Goal: Go to known website: Go to known website

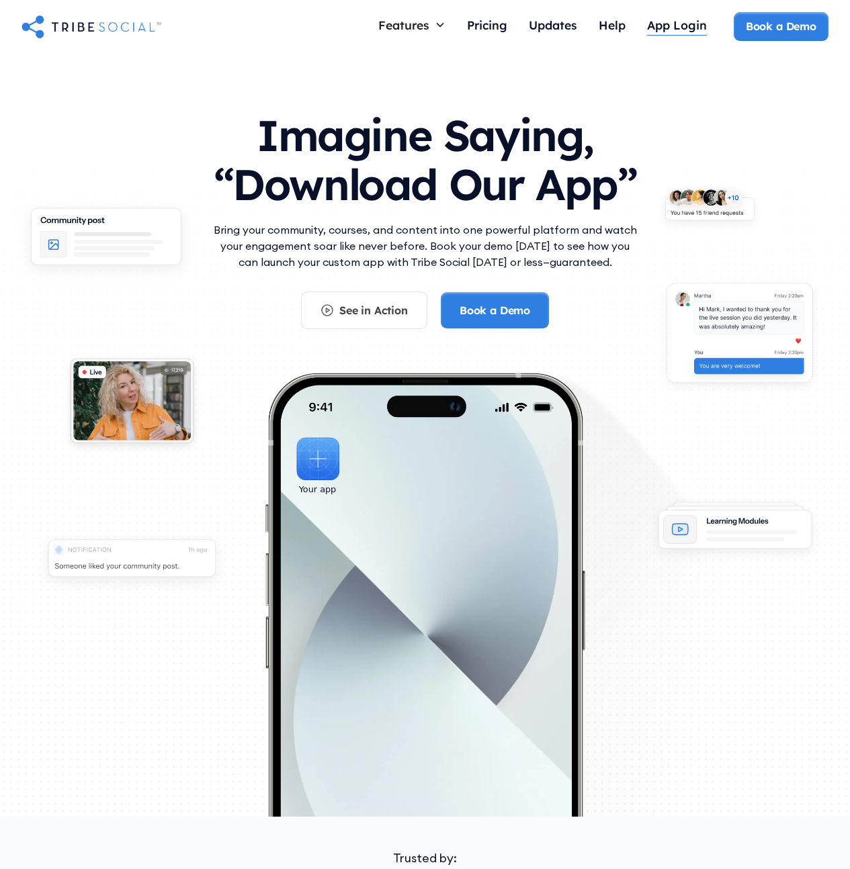
click at [701, 26] on div "App Login" at bounding box center [677, 24] width 60 height 15
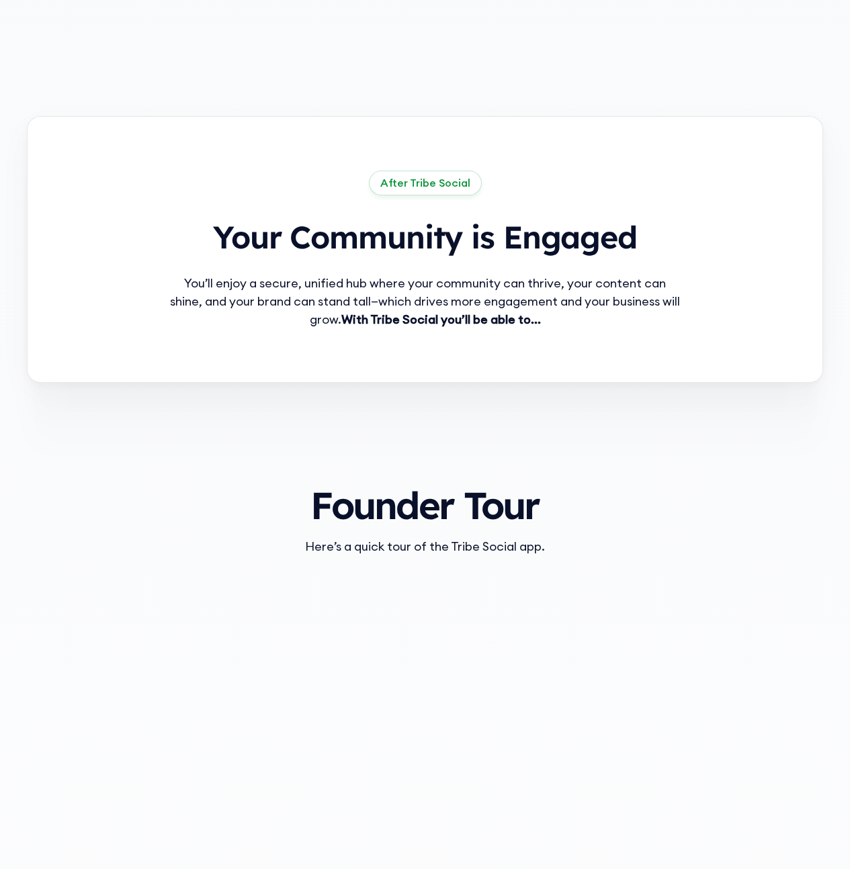
scroll to position [1501, 0]
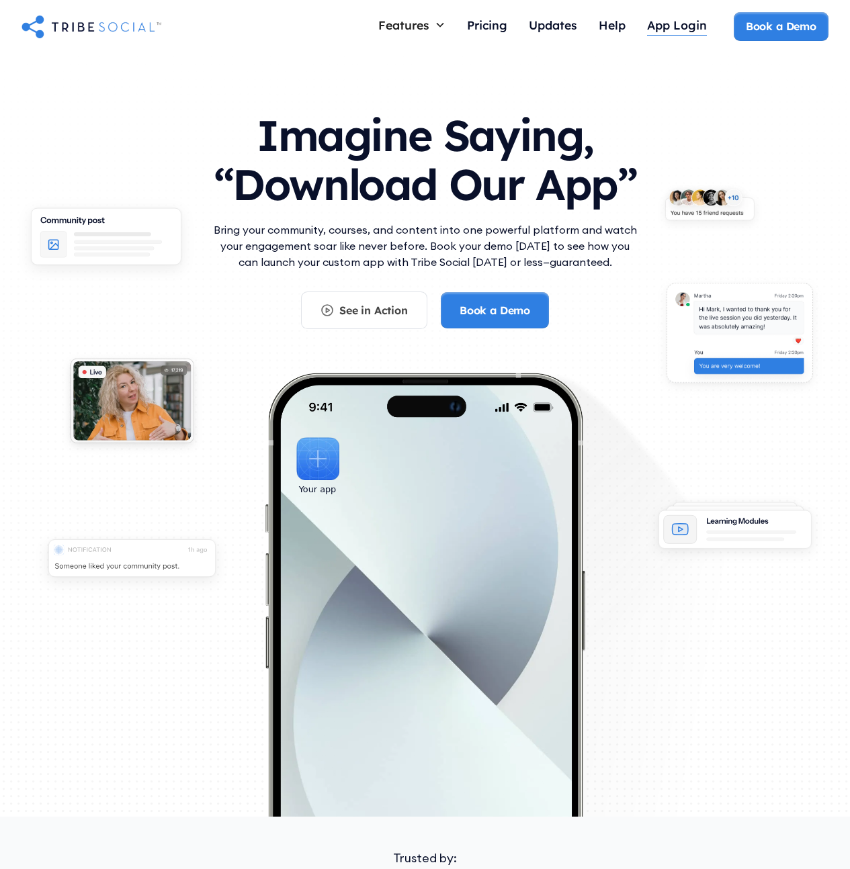
click at [661, 28] on div "App Login" at bounding box center [677, 24] width 60 height 15
